Goal: Task Accomplishment & Management: Manage account settings

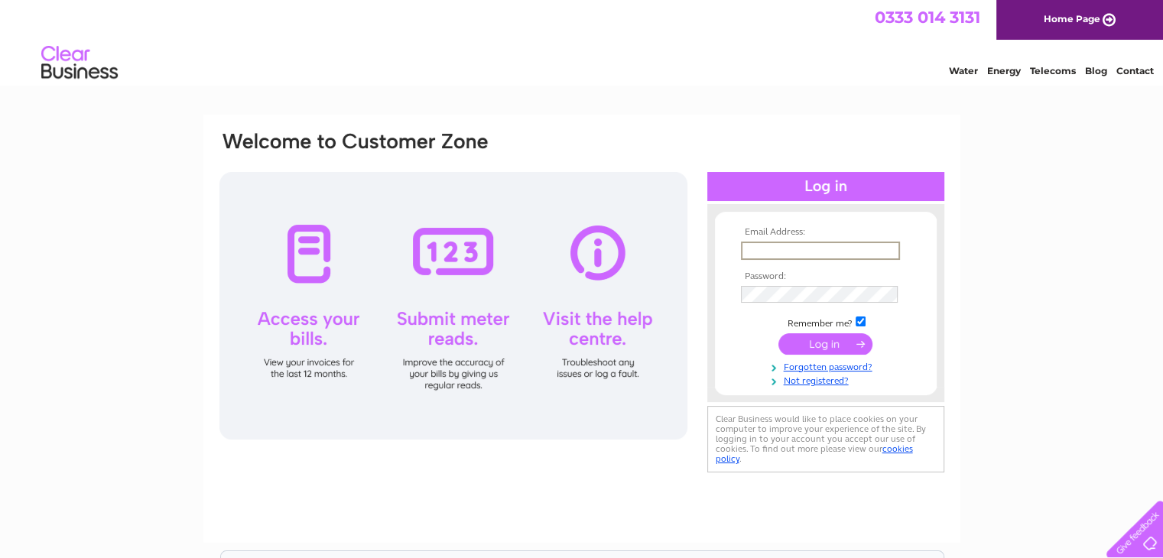
click at [831, 252] on input "text" at bounding box center [820, 251] width 159 height 18
type input "[EMAIL_ADDRESS][DOMAIN_NAME]"
click at [778, 333] on input "submit" at bounding box center [825, 343] width 94 height 21
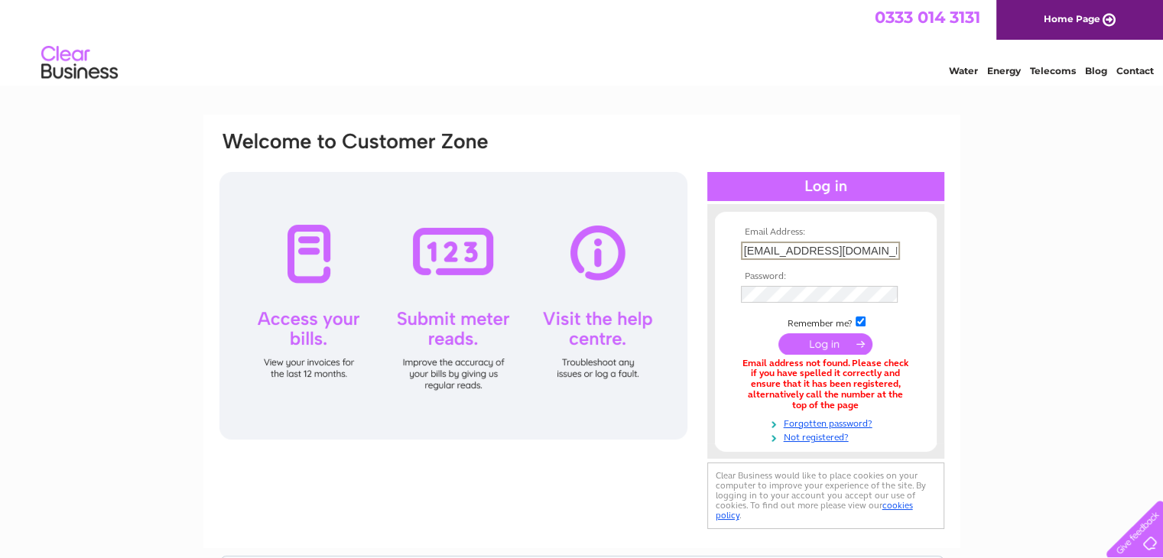
drag, startPoint x: 858, startPoint y: 251, endPoint x: 528, endPoint y: 264, distance: 330.6
click at [528, 264] on div "Email Address: [EMAIL_ADDRESS][DOMAIN_NAME] Password:" at bounding box center [582, 331] width 728 height 403
type input "[EMAIL_ADDRESS][DOMAIN_NAME]"
